Goal: Task Accomplishment & Management: Manage account settings

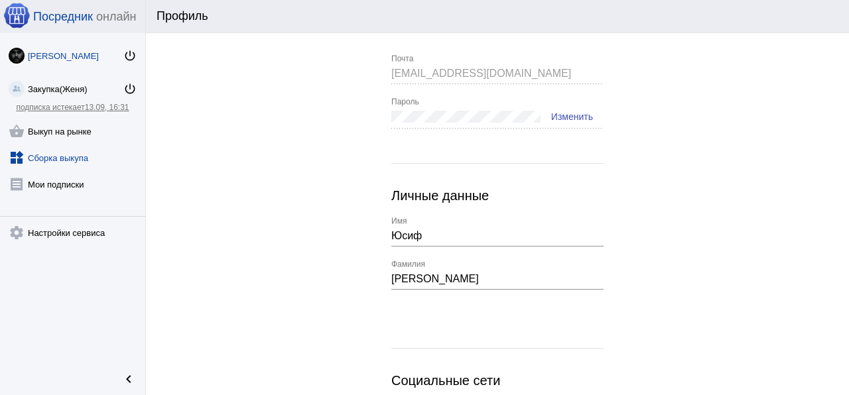
click at [72, 153] on link "widgets Сборка выкупа" at bounding box center [72, 155] width 145 height 27
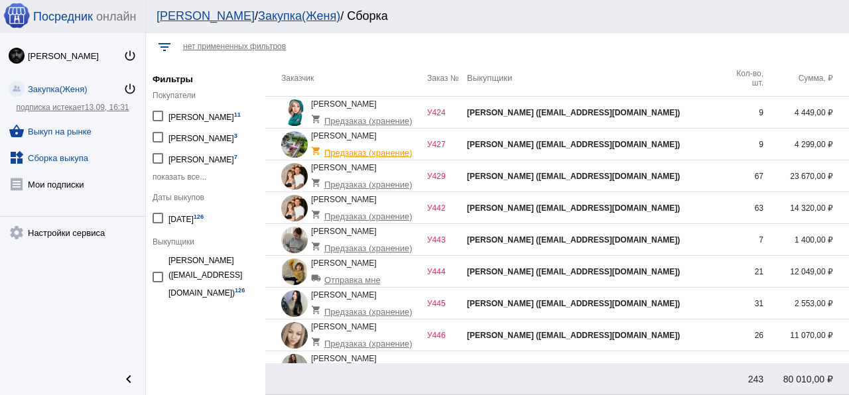
click at [65, 139] on link "shopping_basket Выкуп на рынке" at bounding box center [72, 128] width 145 height 27
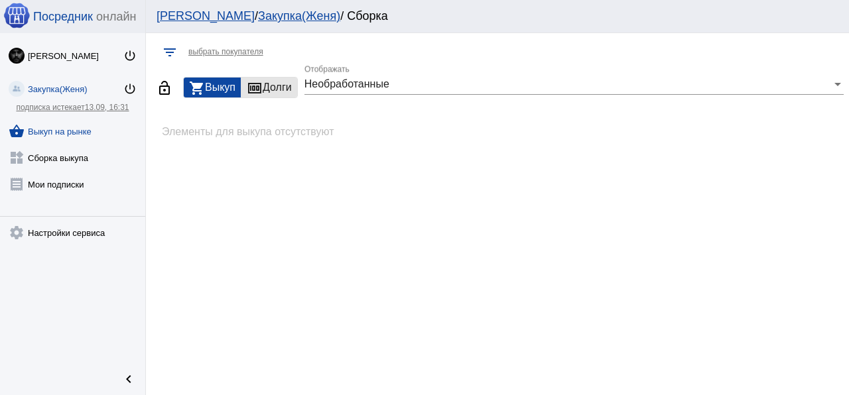
click at [261, 95] on mat-icon "money" at bounding box center [255, 88] width 16 height 16
click at [227, 94] on div "shopping_cart Выкуп" at bounding box center [212, 88] width 57 height 20
click at [70, 49] on link "[PERSON_NAME] power_settings_new" at bounding box center [72, 53] width 145 height 27
